Goal: Information Seeking & Learning: Check status

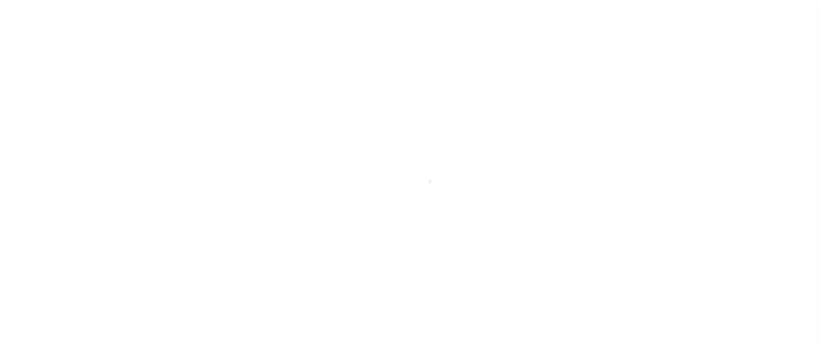
scroll to position [55, 0]
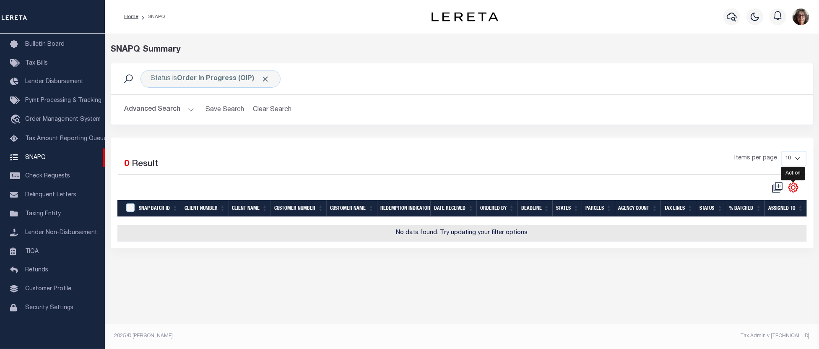
click at [793, 189] on icon "" at bounding box center [793, 187] width 4 height 4
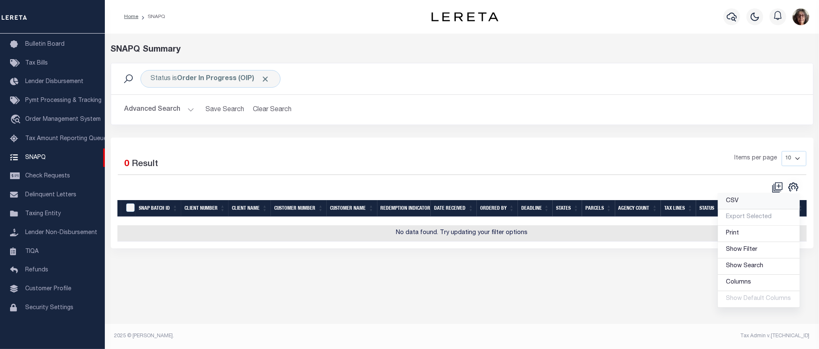
click at [738, 201] on span "CSV" at bounding box center [732, 201] width 13 height 6
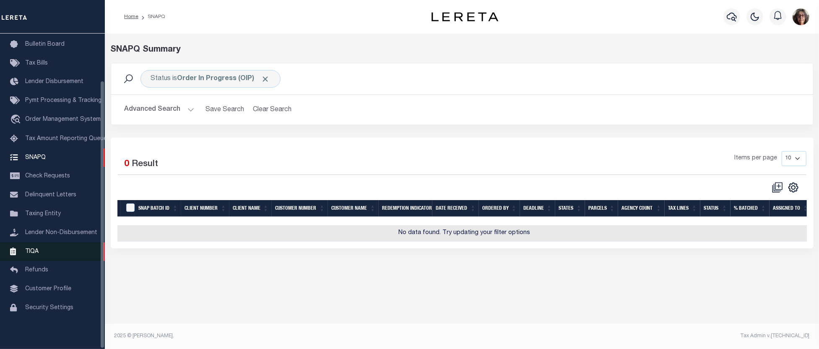
click at [28, 251] on span "TIQA" at bounding box center [31, 251] width 13 height 6
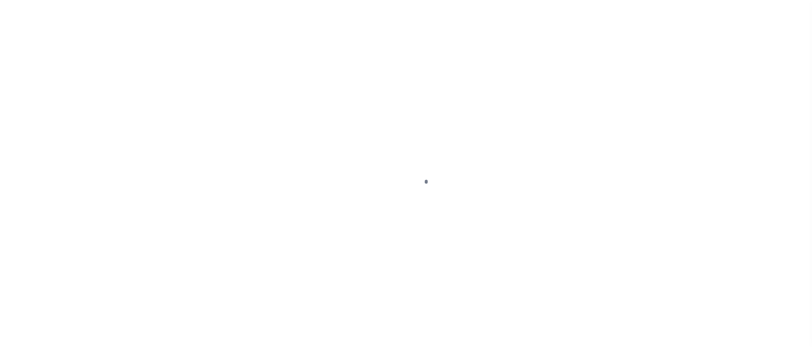
scroll to position [55, 0]
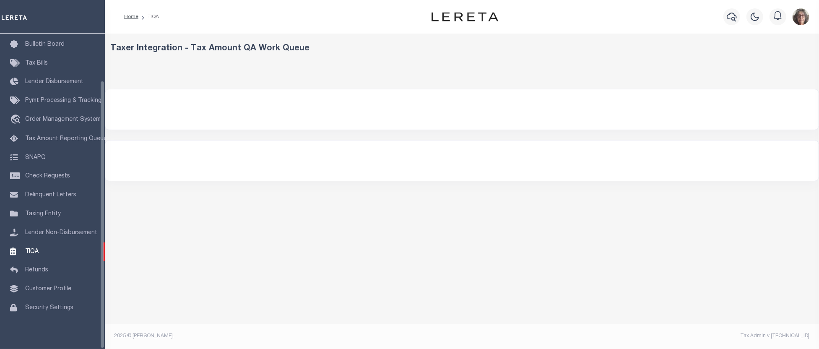
select select "200"
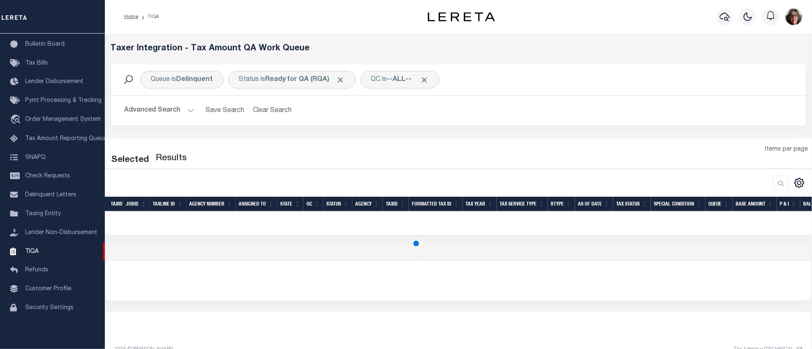
select select "200"
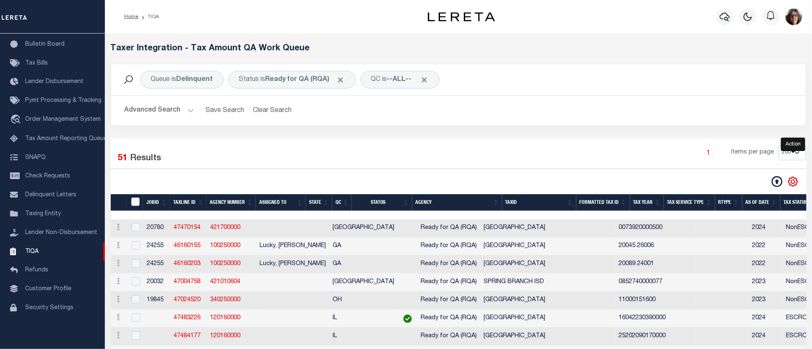
click at [793, 182] on icon "" at bounding box center [793, 181] width 11 height 11
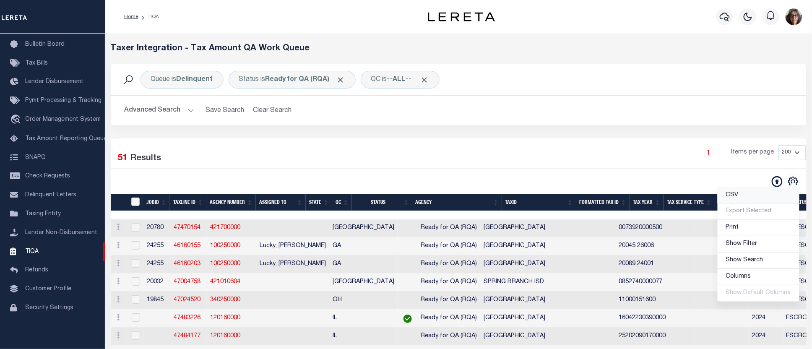
click at [737, 195] on span "CSV" at bounding box center [732, 195] width 13 height 6
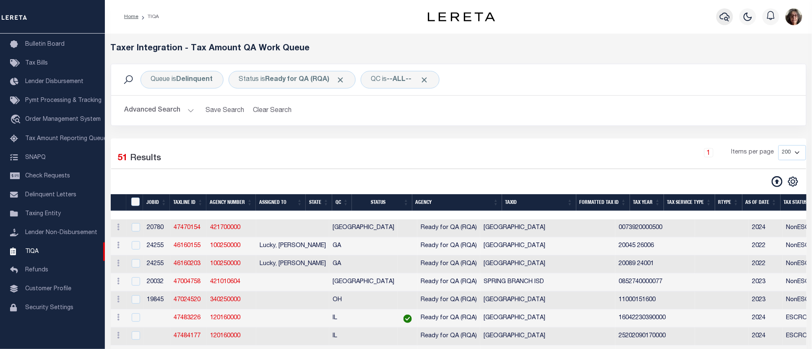
click at [726, 18] on icon "button" at bounding box center [725, 17] width 10 height 9
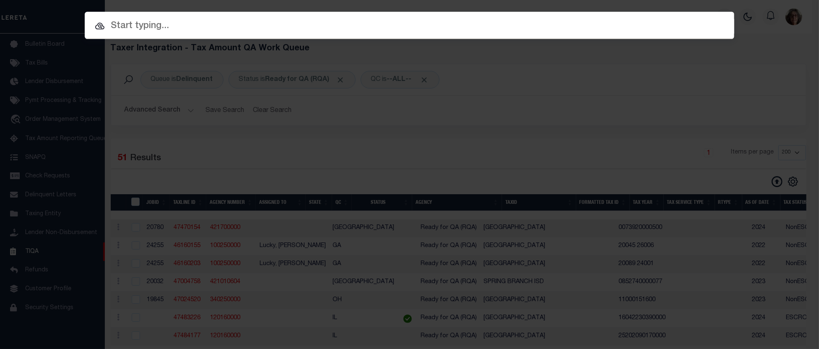
paste input "4303190004036"
type input "4303190004036"
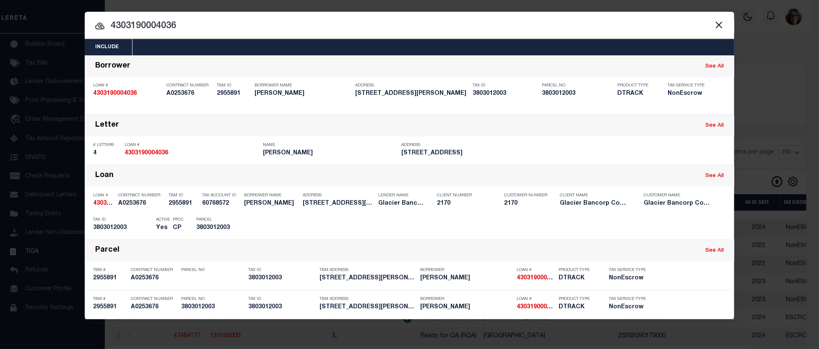
click at [687, 225] on div "Payment History" at bounding box center [679, 225] width 52 height 9
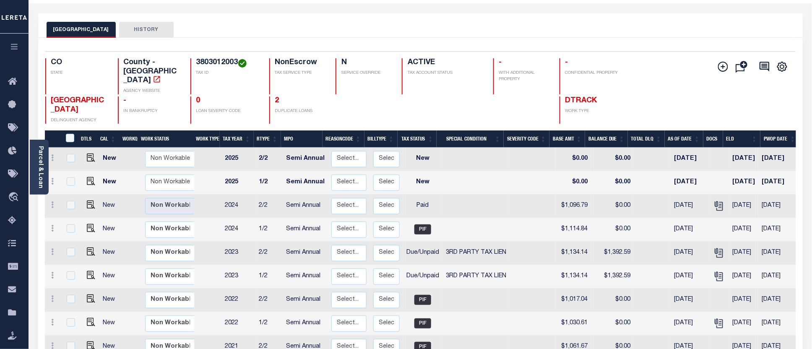
scroll to position [93, 0]
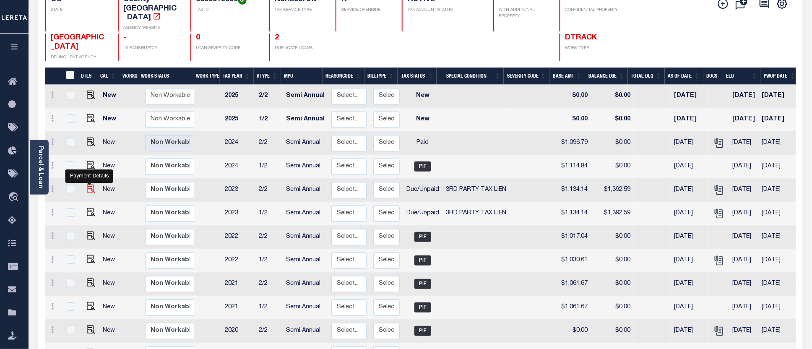
click at [87, 185] on img "" at bounding box center [91, 189] width 8 height 8
checkbox input "true"
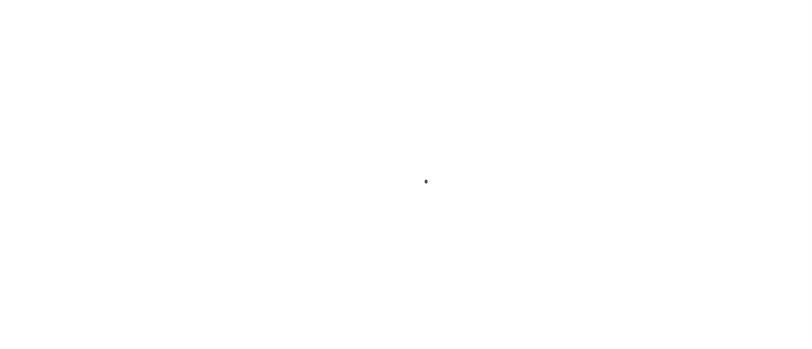
checkbox input "false"
type textarea "Per Ashley at the tax office 2023 has not been redeemed, but it is redeemable -…"
type input "Semi Annual"
type input "09/30/2025"
type input "[DATE]"
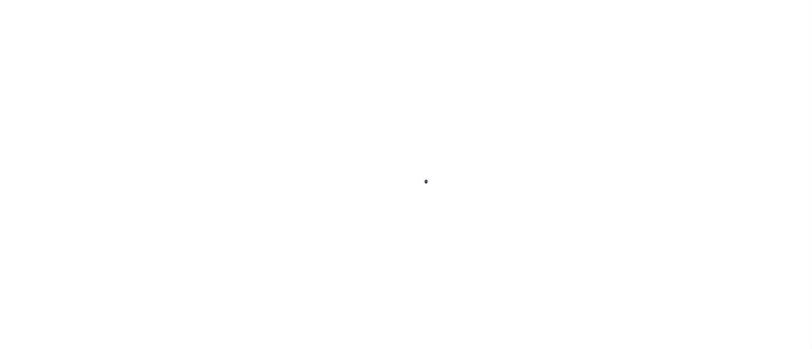
select select "DUE"
select select "20"
type input "0"
type input "$1,134.14"
type input "$258.45"
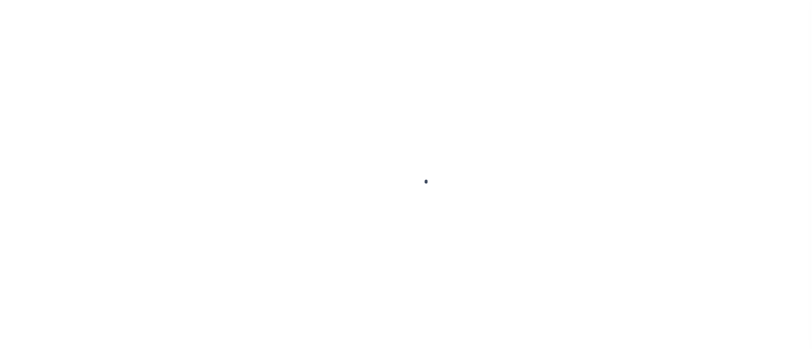
type input "$1,392.59"
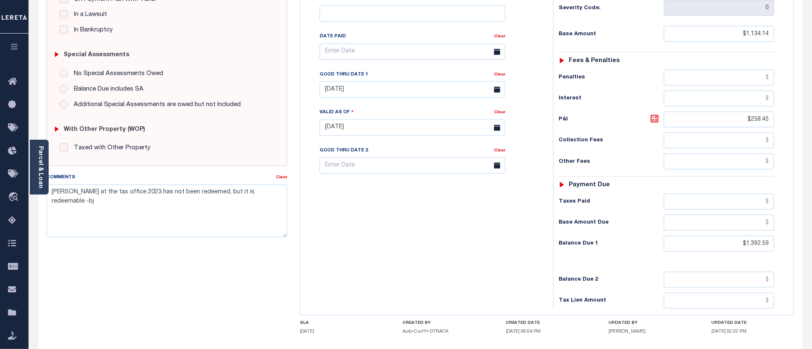
scroll to position [269, 0]
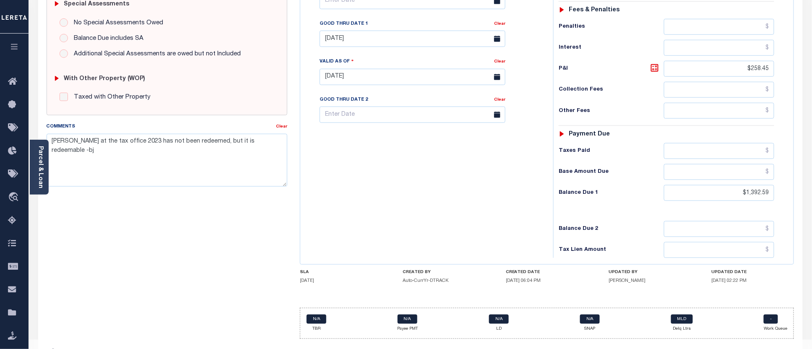
click at [194, 271] on div "SPECIAL RISK NCE Date Clear - Select Status Code -" at bounding box center [166, 76] width 253 height 539
drag, startPoint x: 51, startPoint y: 141, endPoint x: 295, endPoint y: 142, distance: 244.5
click at [295, 142] on div "SPECIAL RISK NCE Date Clear" at bounding box center [420, 76] width 760 height 539
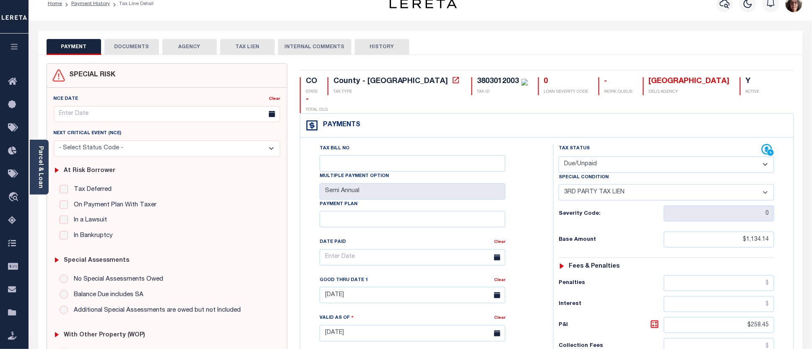
scroll to position [0, 0]
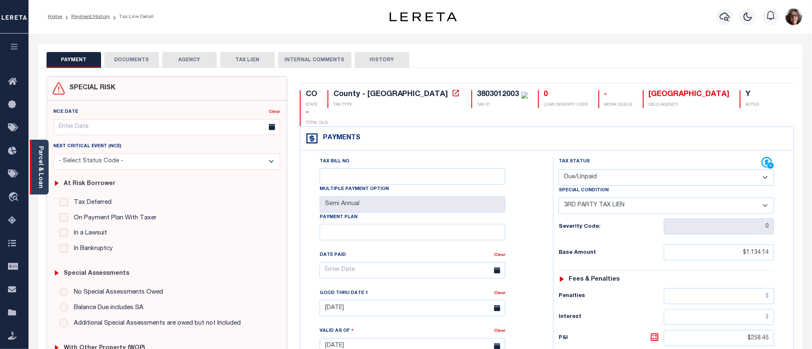
click at [38, 168] on link "Parcel & Loan" at bounding box center [40, 167] width 6 height 42
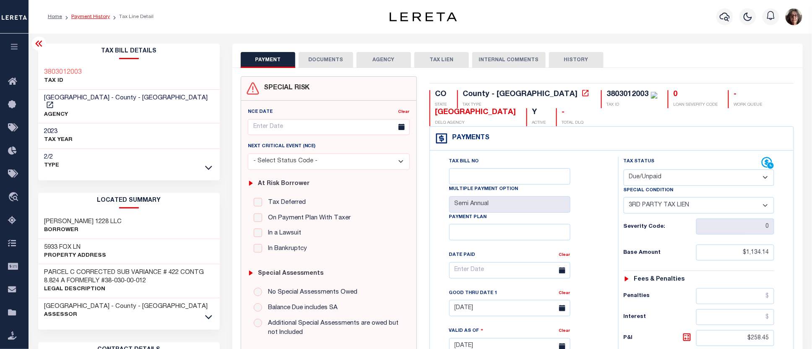
click at [94, 17] on link "Payment History" at bounding box center [90, 16] width 39 height 5
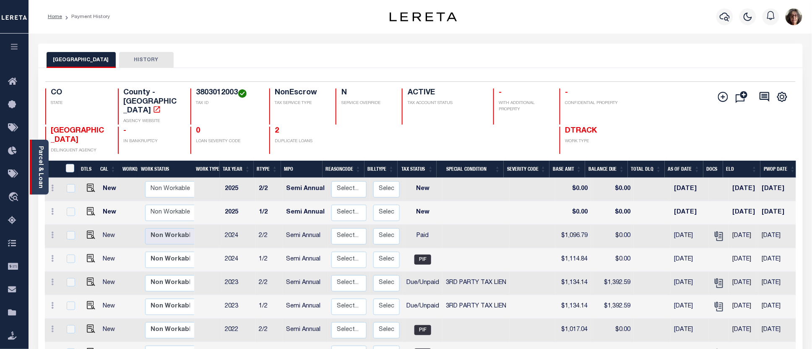
click at [43, 164] on link "Parcel & Loan" at bounding box center [40, 167] width 6 height 42
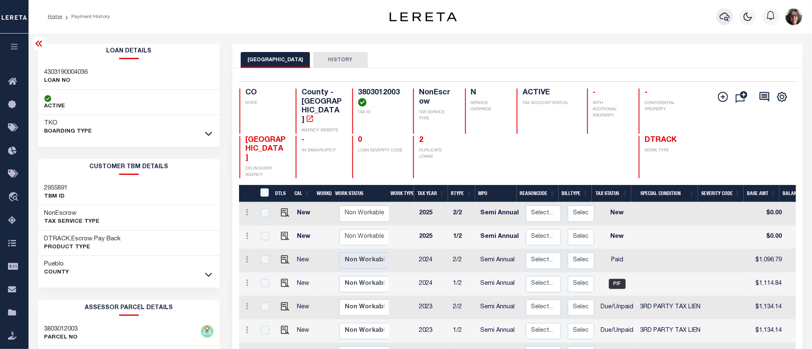
click at [727, 16] on icon "button" at bounding box center [725, 17] width 10 height 10
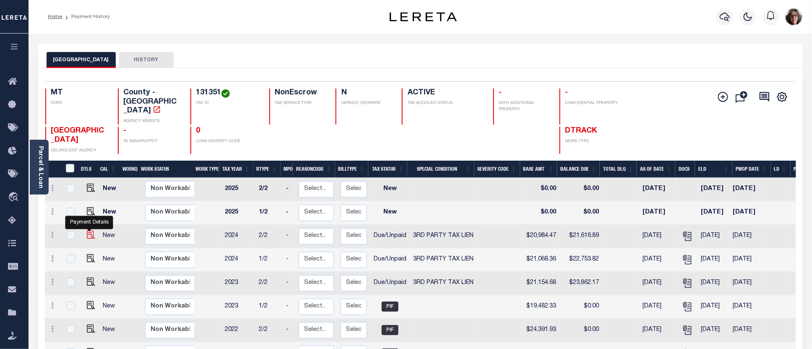
click at [89, 231] on img "" at bounding box center [91, 235] width 8 height 8
checkbox input "true"
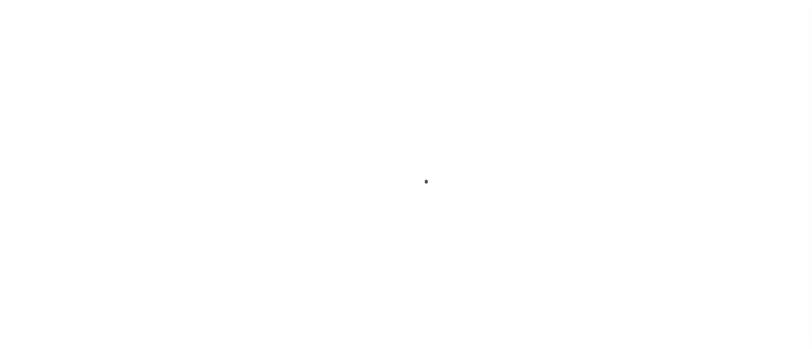
select select "DUE"
select select "20"
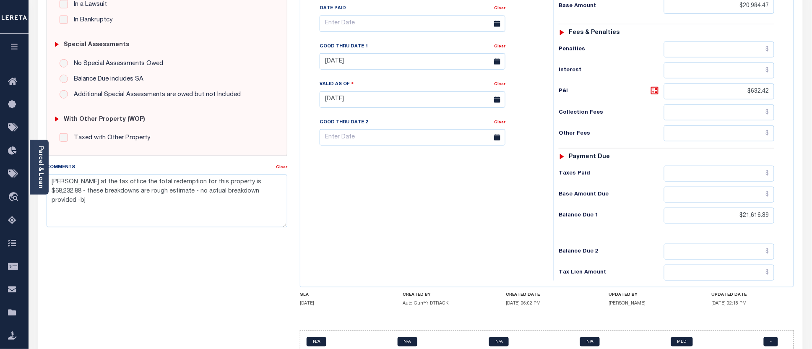
scroll to position [269, 0]
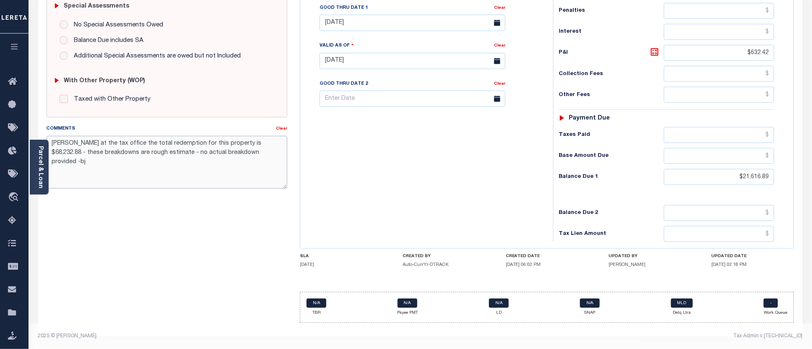
drag, startPoint x: 52, startPoint y: 143, endPoint x: 270, endPoint y: 150, distance: 218.2
click at [270, 150] on textarea "Per Beth at the tax office the total redemption for this property is $68,232.88…" at bounding box center [167, 162] width 241 height 53
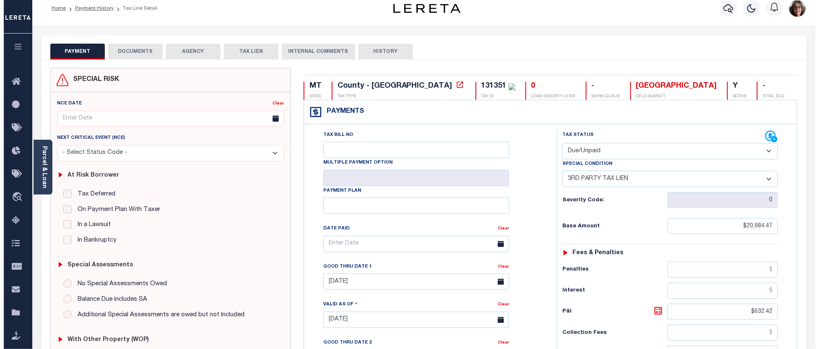
scroll to position [0, 0]
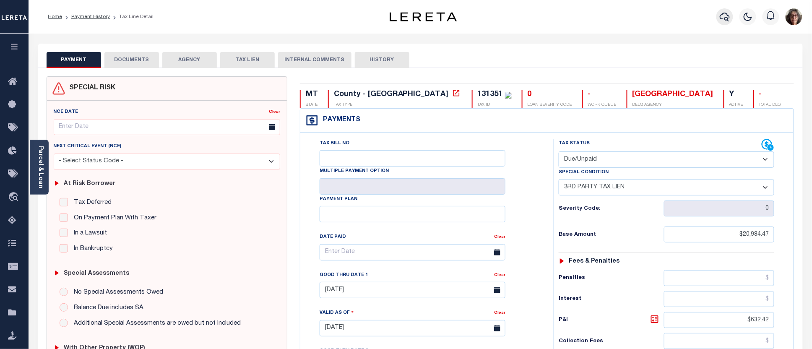
click at [724, 17] on icon "button" at bounding box center [725, 17] width 10 height 10
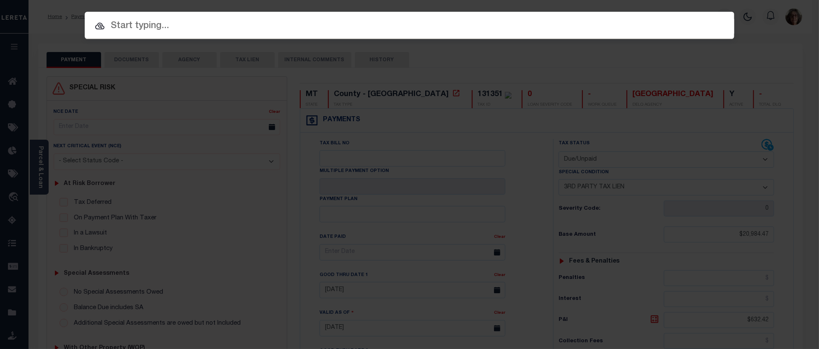
paste input "3506191481107"
type input "3506191481107"
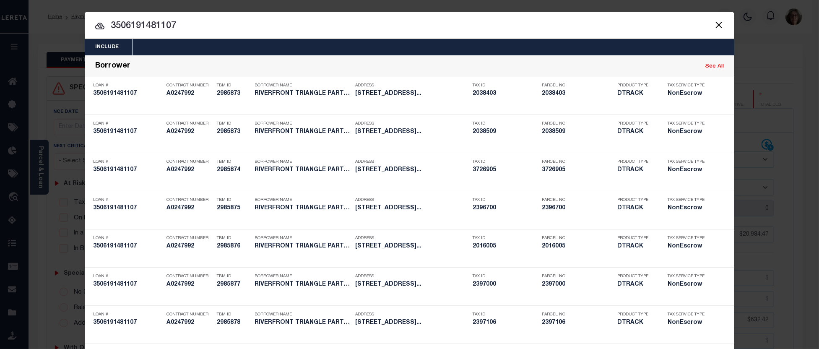
click at [716, 26] on button "Close" at bounding box center [718, 24] width 11 height 11
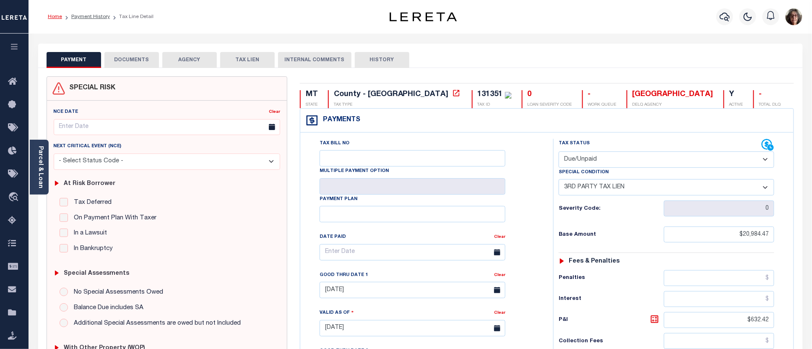
click at [55, 18] on link "Home" at bounding box center [55, 16] width 14 height 5
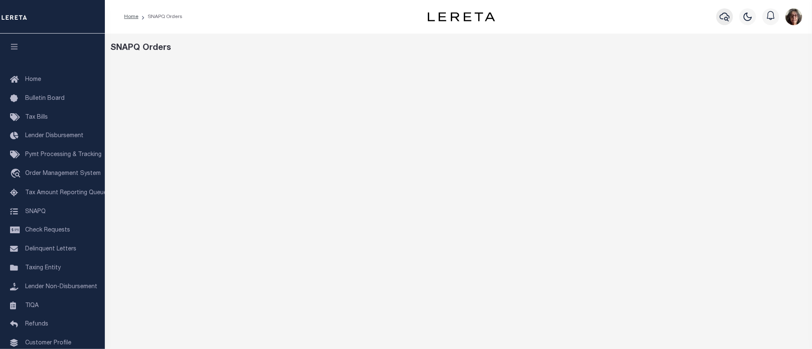
click at [725, 16] on icon "button" at bounding box center [725, 17] width 10 height 10
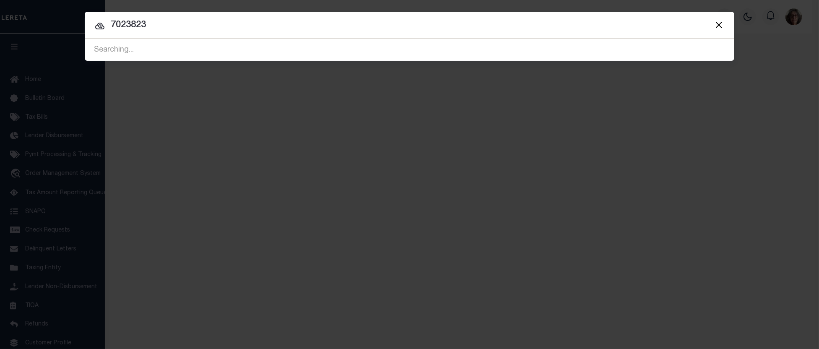
type input "7023823"
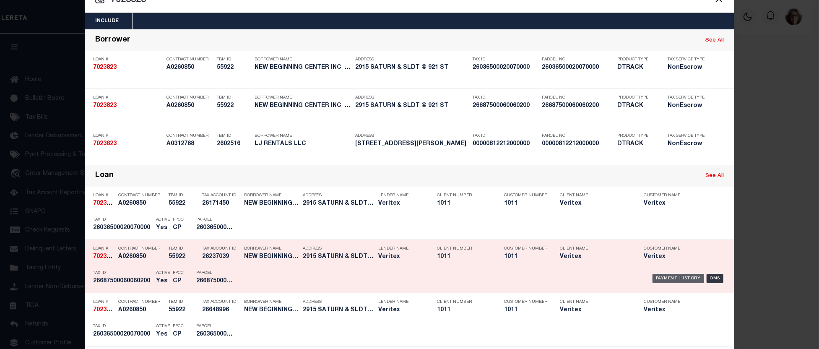
scroll to position [47, 0]
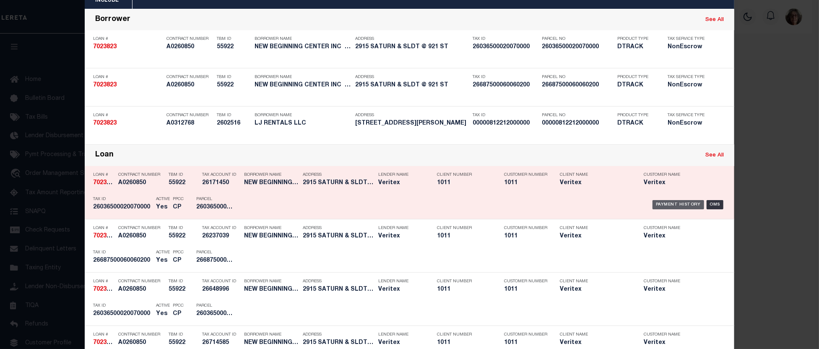
click at [674, 204] on div "Payment History" at bounding box center [679, 204] width 52 height 9
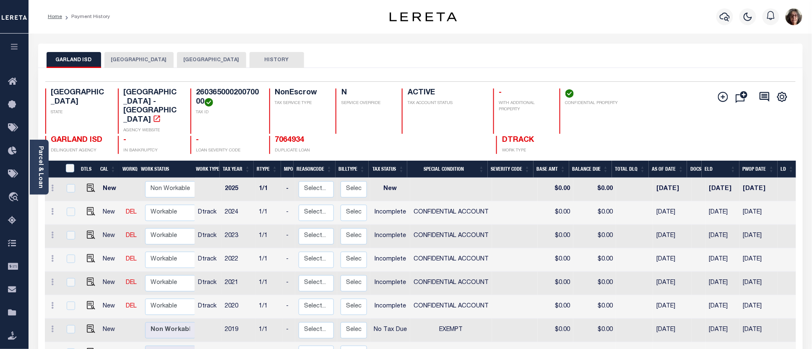
click at [232, 161] on th "Tax Year" at bounding box center [237, 169] width 34 height 17
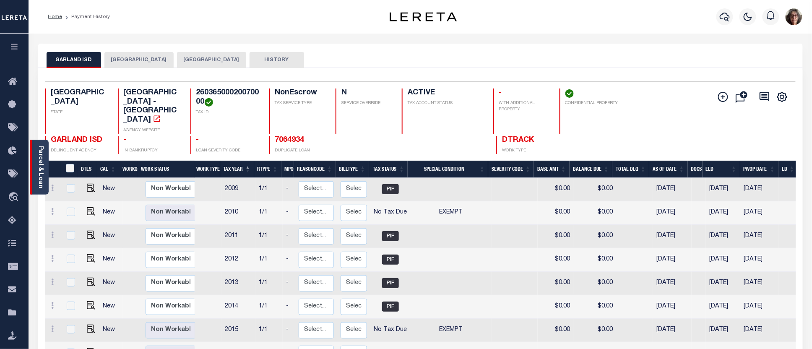
click at [40, 165] on link "Parcel & Loan" at bounding box center [40, 167] width 6 height 42
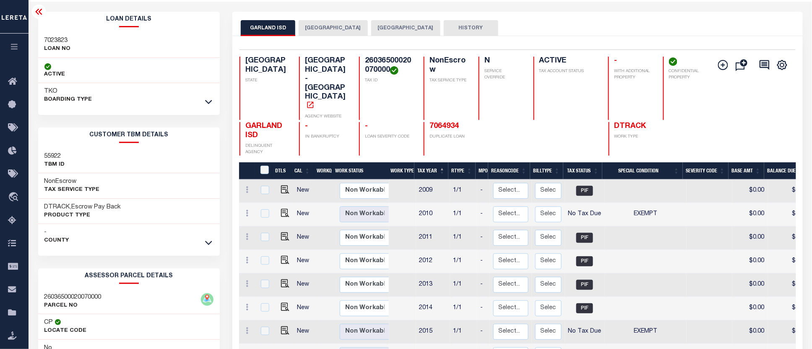
scroll to position [47, 0]
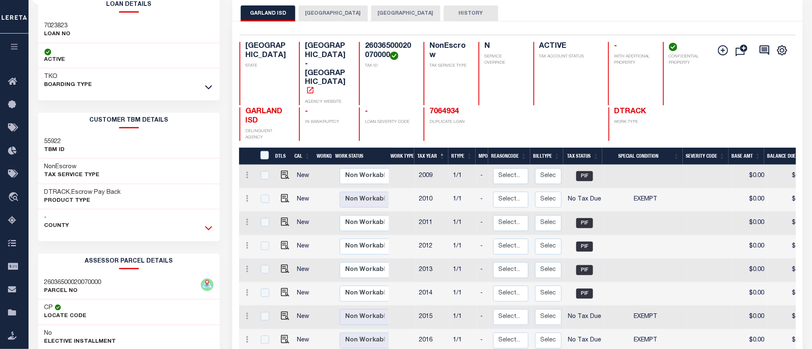
click at [209, 230] on icon at bounding box center [208, 228] width 7 height 9
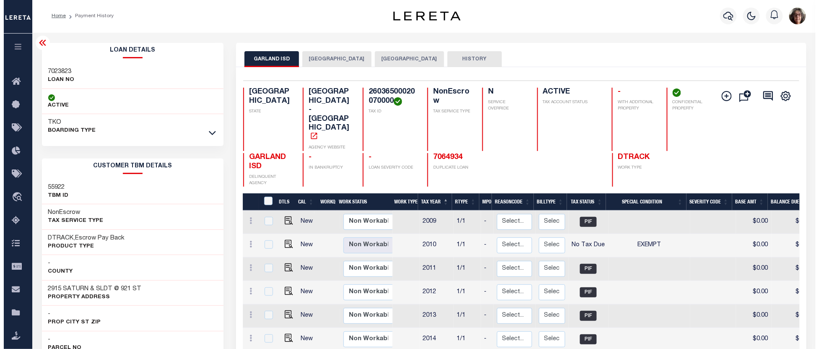
scroll to position [0, 0]
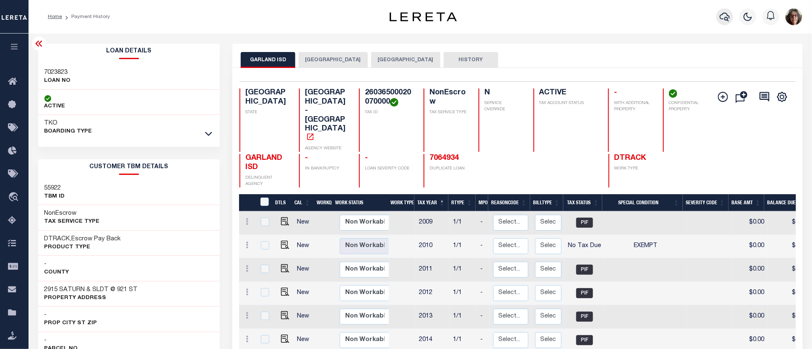
click at [725, 17] on icon "button" at bounding box center [725, 17] width 10 height 10
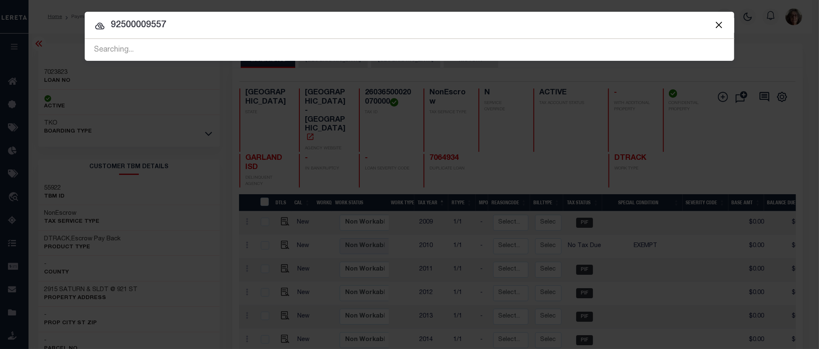
type input "92500009557"
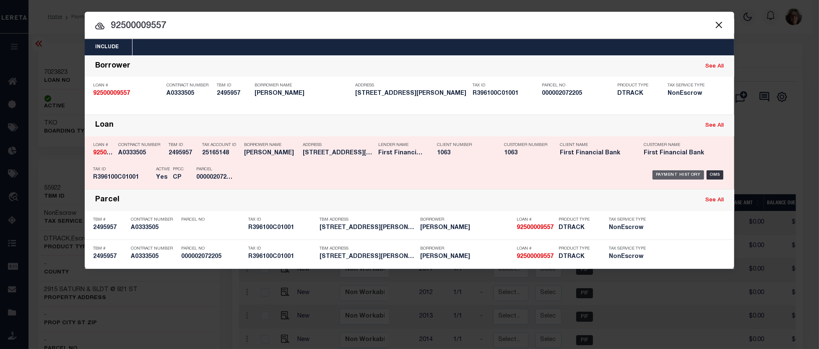
click at [682, 177] on div "Payment History" at bounding box center [679, 174] width 52 height 9
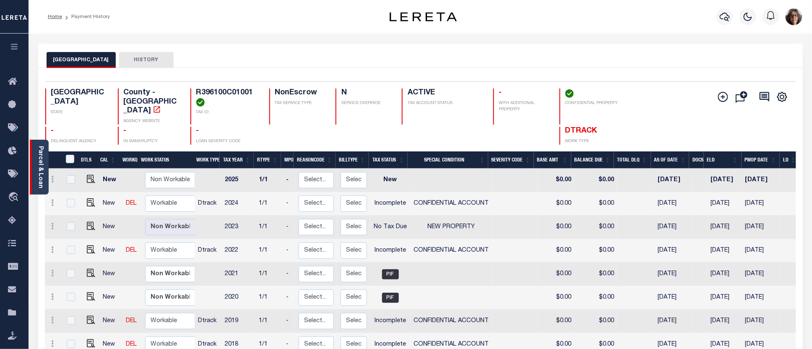
click at [40, 157] on link "Parcel & Loan" at bounding box center [40, 167] width 6 height 42
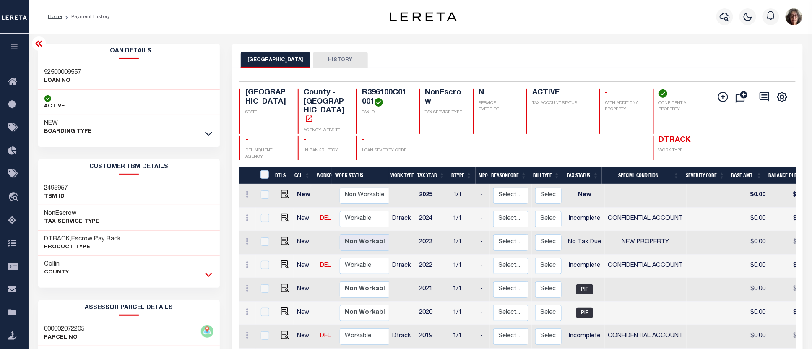
click at [212, 273] on icon at bounding box center [208, 274] width 7 height 9
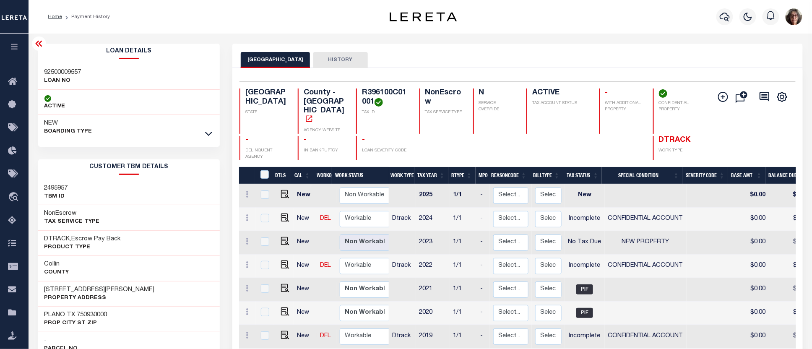
click at [39, 44] on icon at bounding box center [39, 44] width 10 height 10
